Goal: Find specific page/section: Find specific page/section

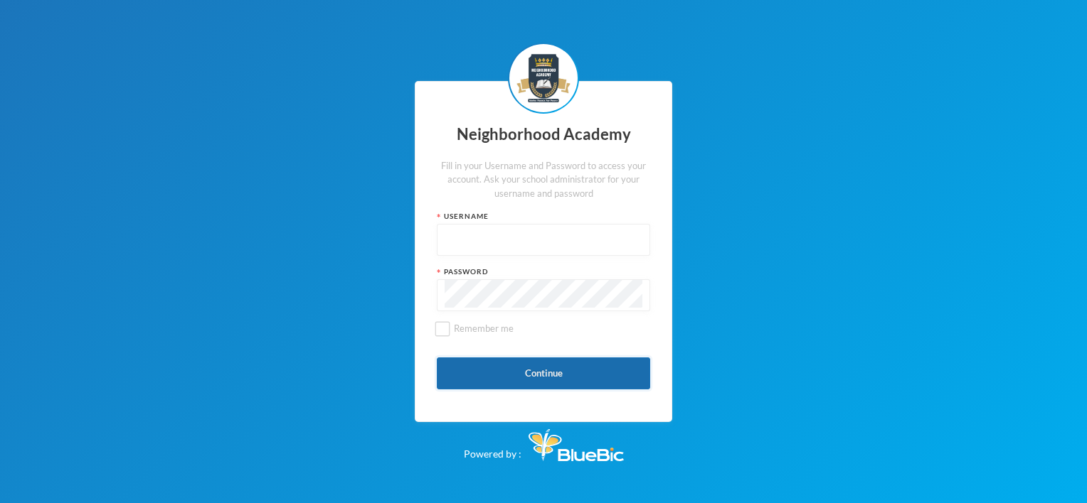
type input "nha00001"
click at [535, 375] on button "Continue" at bounding box center [543, 374] width 213 height 32
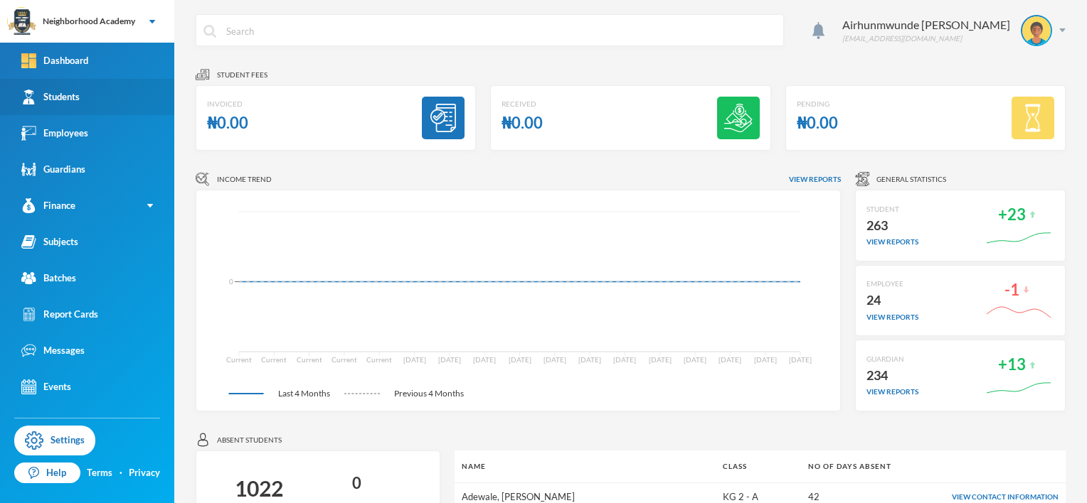
click at [67, 100] on div "Students" at bounding box center [50, 97] width 58 height 15
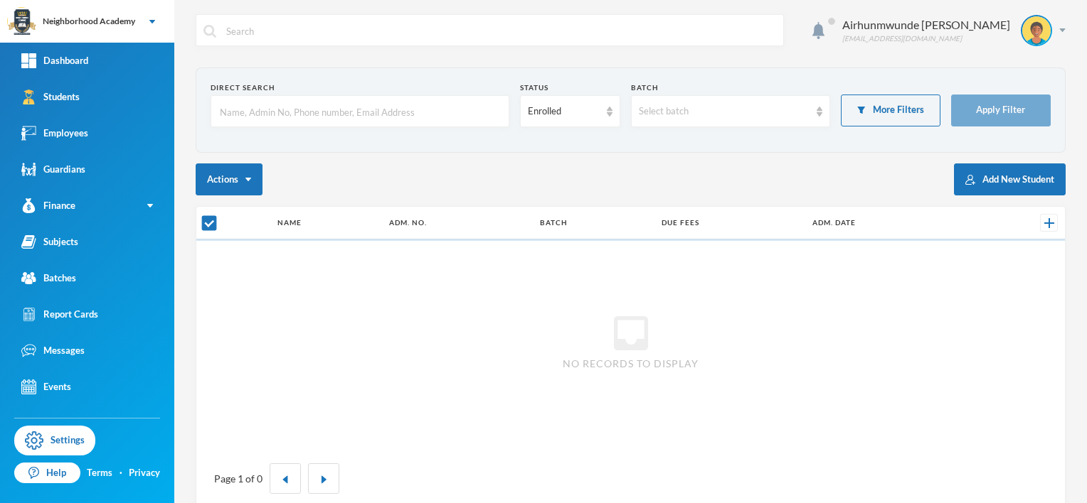
checkbox input "false"
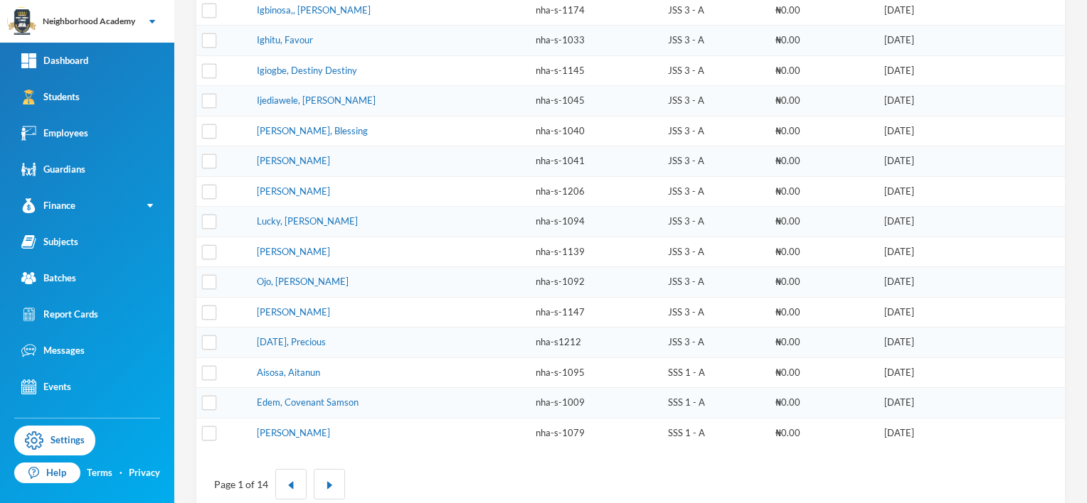
scroll to position [417, 0]
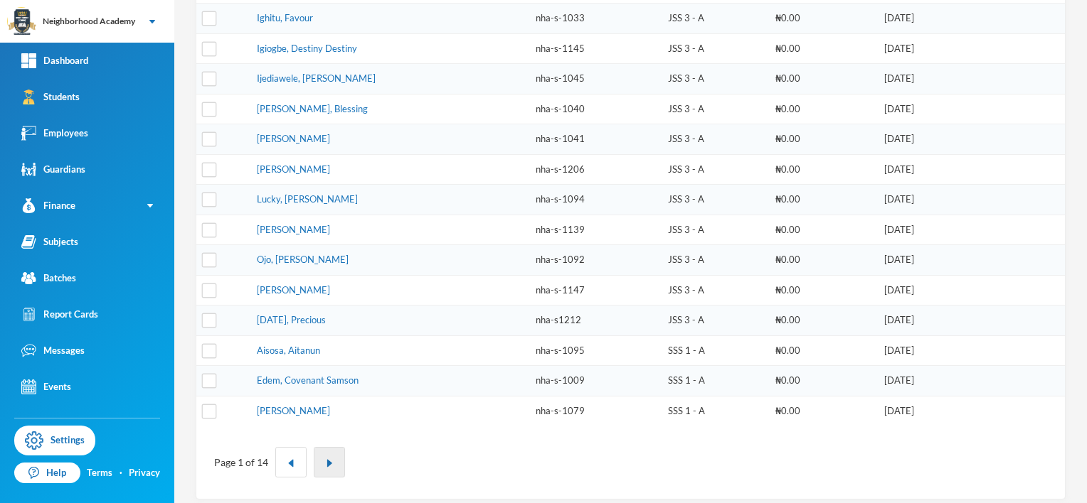
click at [330, 459] on img "button" at bounding box center [329, 463] width 9 height 9
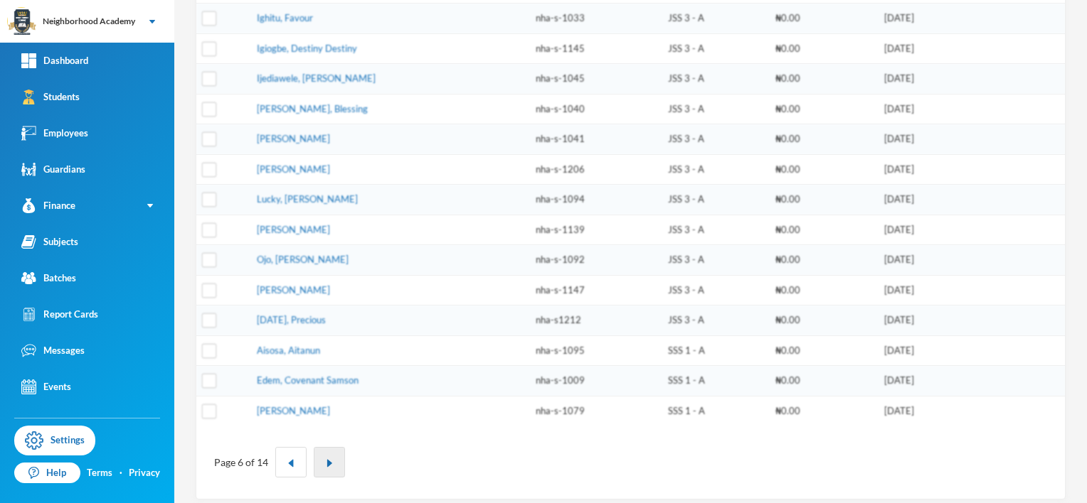
click at [330, 459] on img "button" at bounding box center [329, 463] width 9 height 9
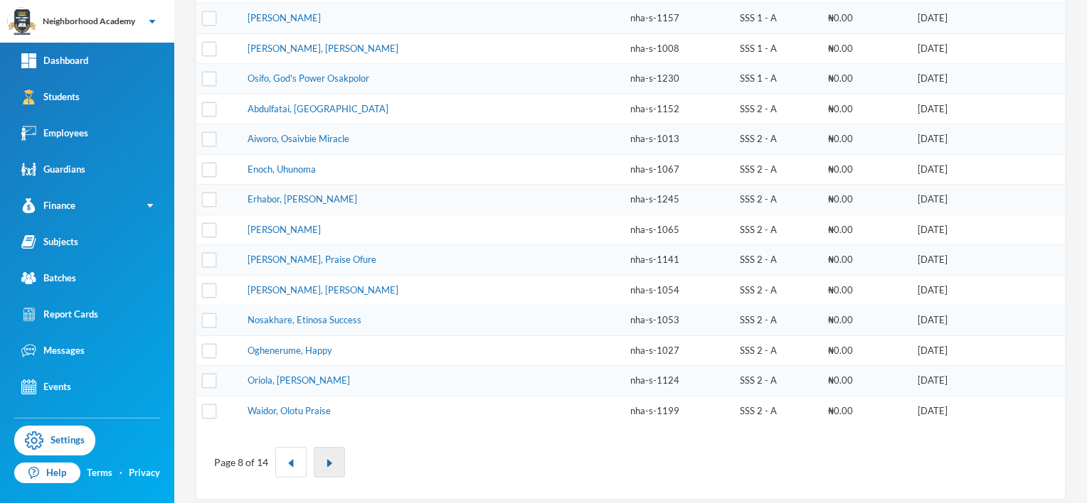
click at [330, 459] on img "button" at bounding box center [329, 463] width 9 height 9
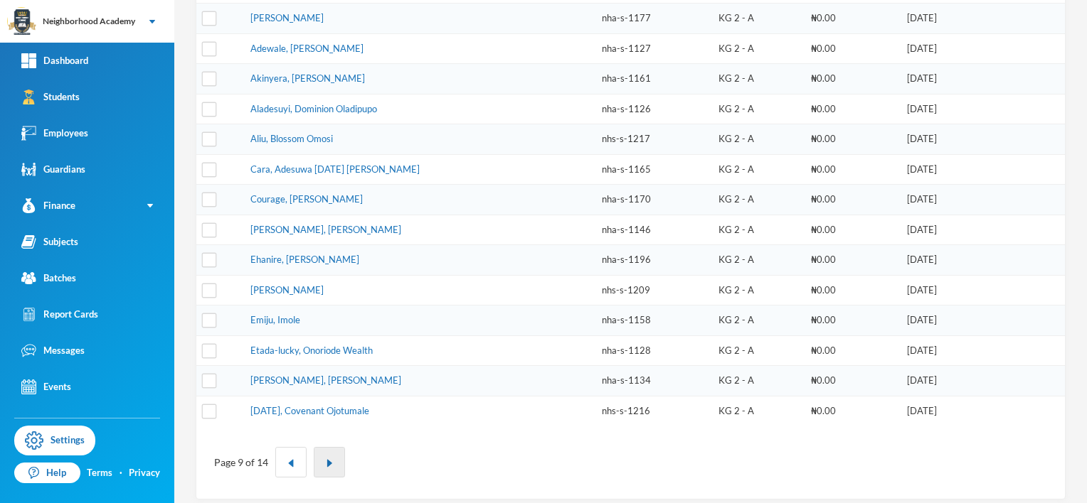
click at [330, 459] on img "button" at bounding box center [329, 463] width 9 height 9
click at [331, 459] on img "button" at bounding box center [335, 463] width 9 height 9
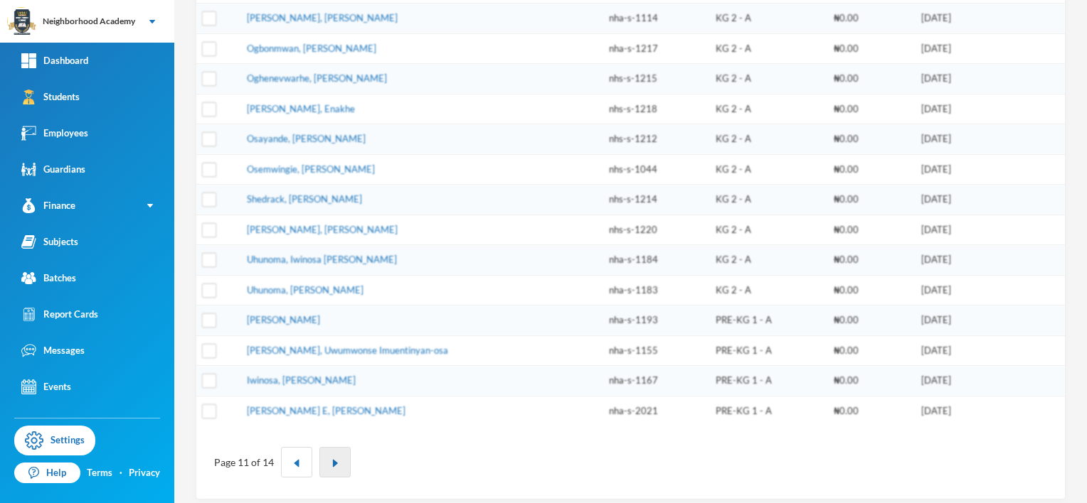
click at [331, 459] on img "button" at bounding box center [335, 463] width 9 height 9
click at [332, 459] on img "button" at bounding box center [335, 463] width 9 height 9
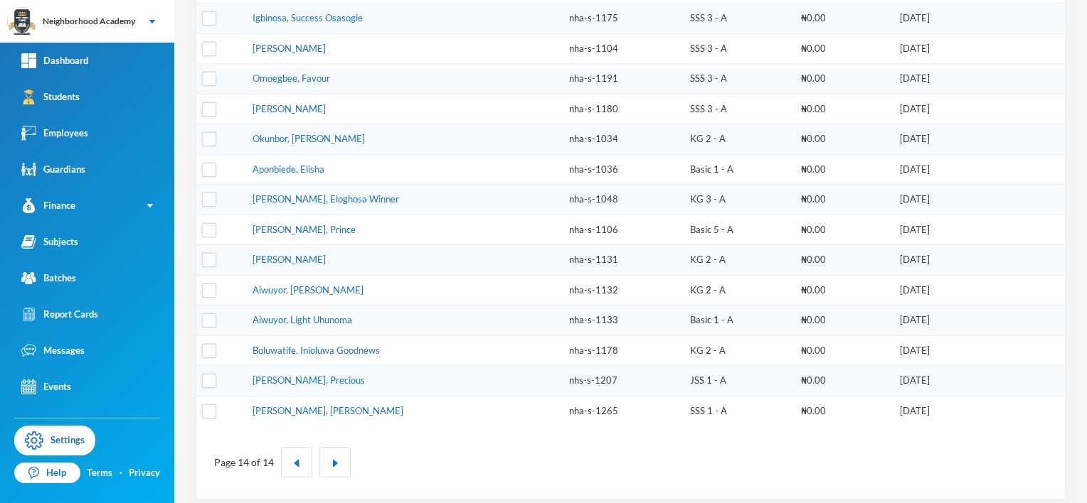
scroll to position [0, 0]
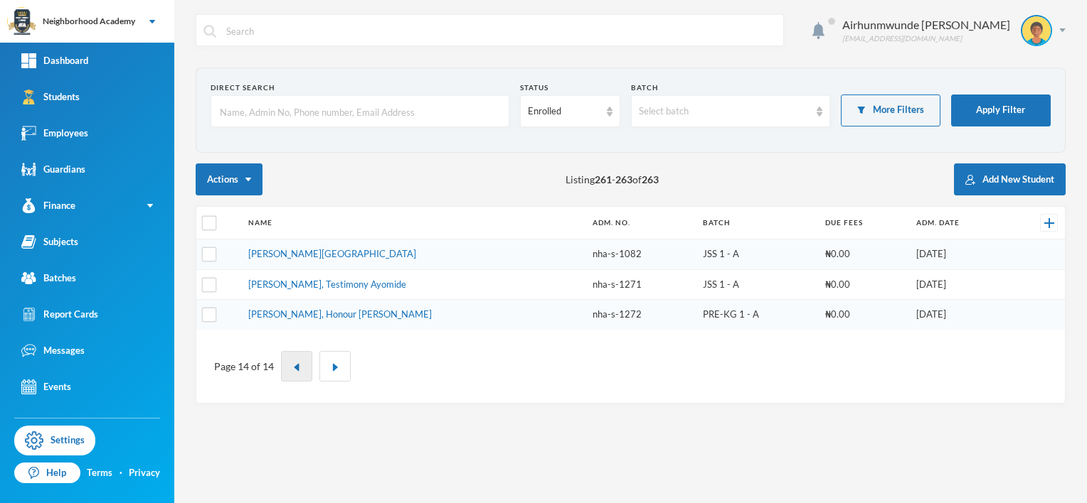
click at [292, 366] on img "button" at bounding box center [296, 367] width 9 height 9
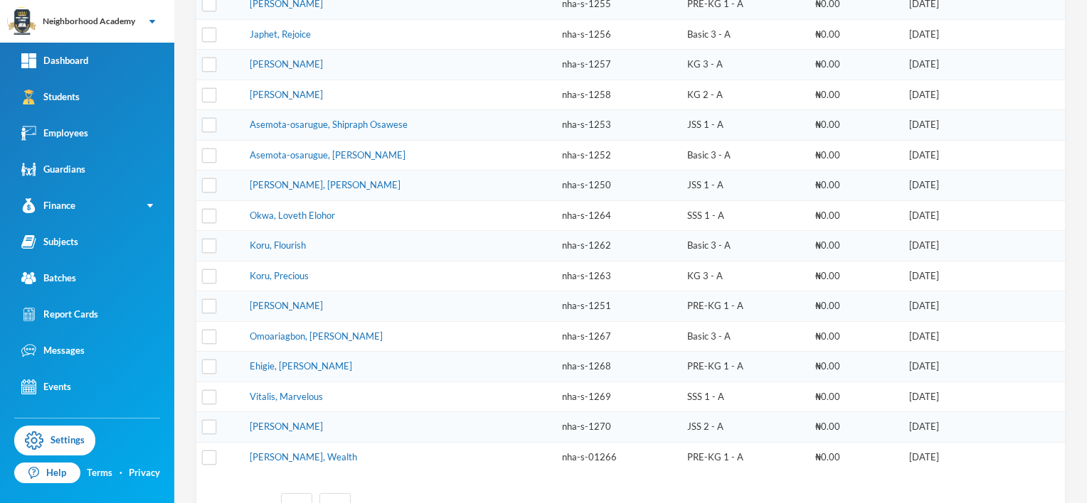
scroll to position [346, 0]
